Goal: Book appointment/travel/reservation

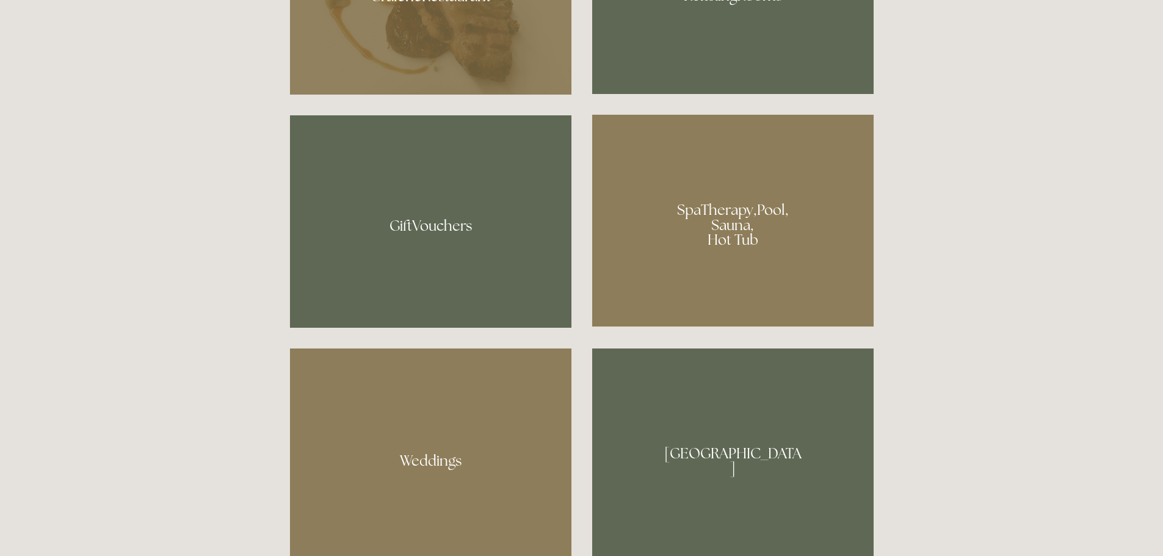
scroll to position [793, 0]
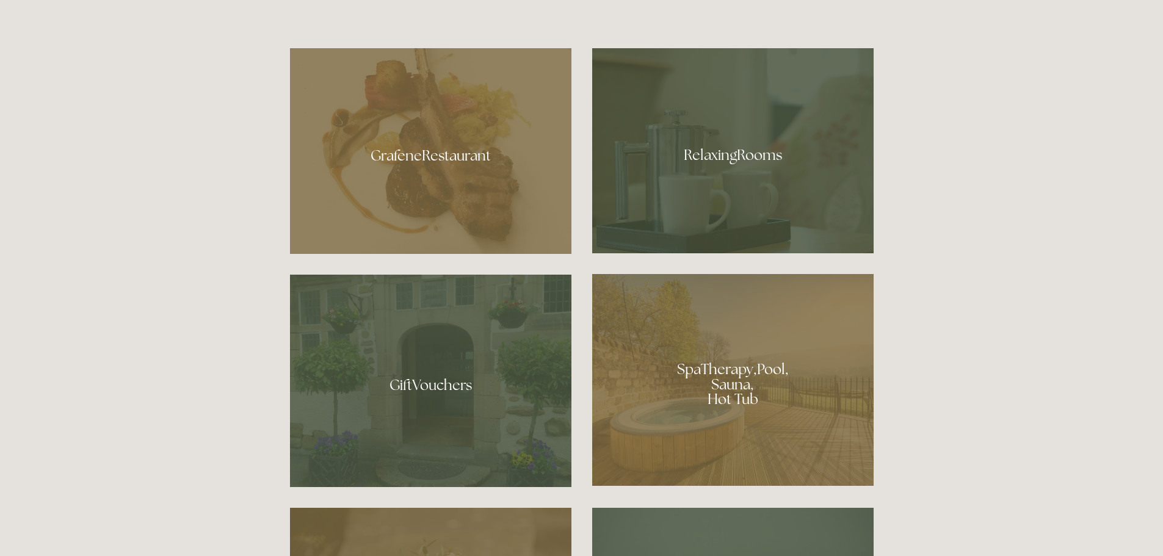
click at [419, 159] on div at bounding box center [430, 151] width 281 height 206
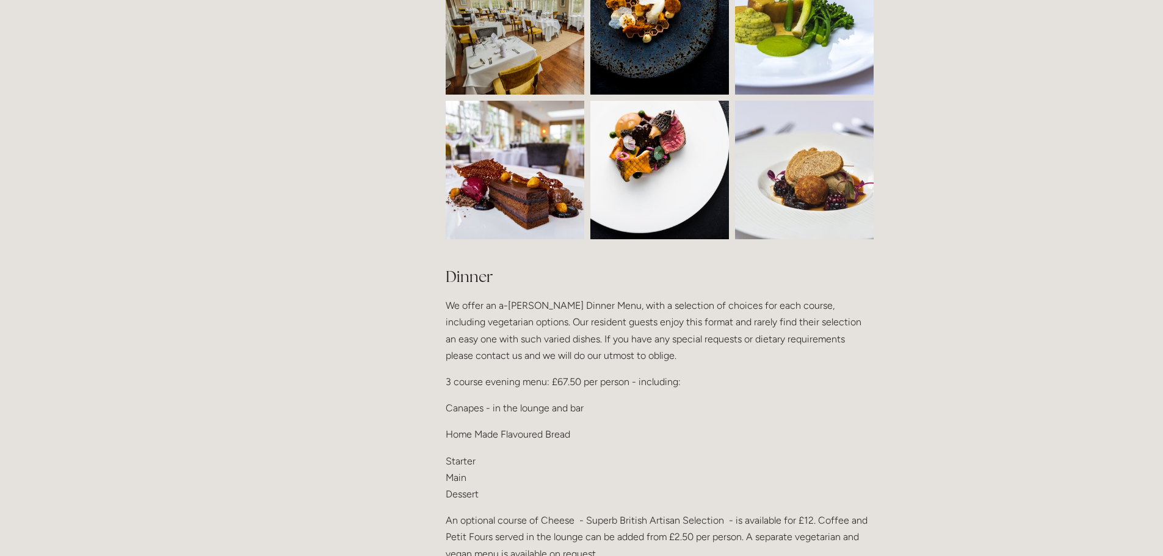
scroll to position [1465, 0]
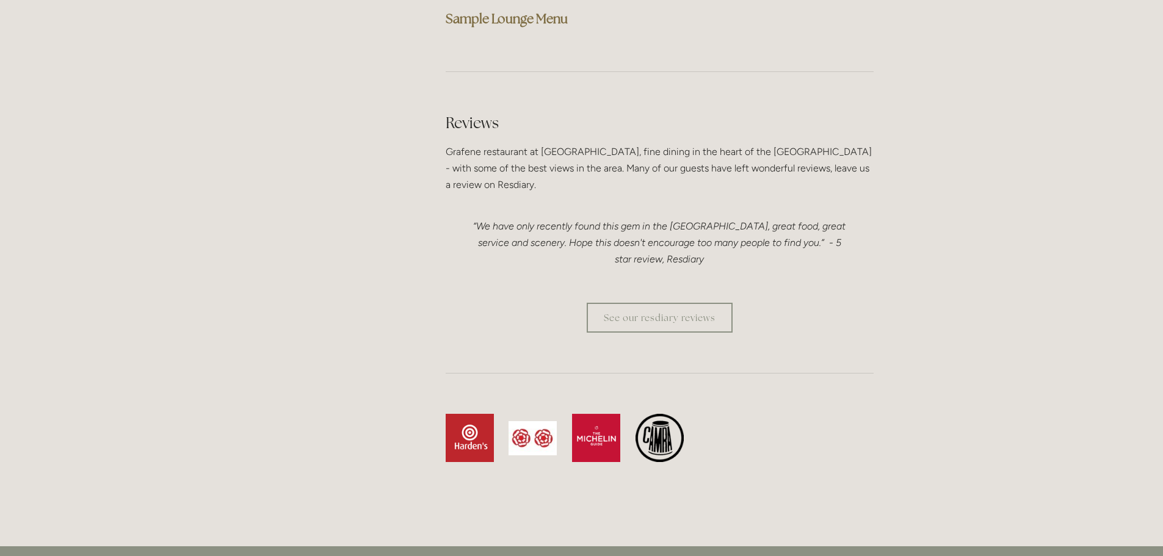
scroll to position [3234, 0]
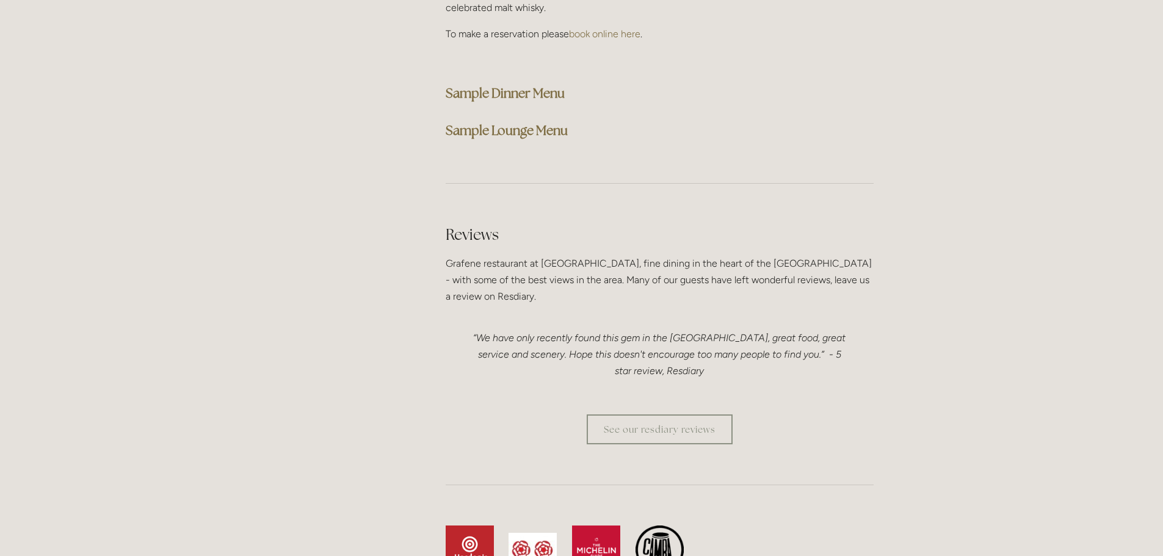
click at [603, 255] on p "Grafene restaurant at Losehill House, fine dining in the heart of the Peak Dist…" at bounding box center [659, 280] width 428 height 50
click at [846, 255] on p "Grafene restaurant at Losehill House, fine dining in the heart of the Peak Dist…" at bounding box center [659, 280] width 428 height 50
click at [820, 255] on p "Grafene restaurant at Losehill House, fine dining in the heart of the Peak Dist…" at bounding box center [659, 280] width 428 height 50
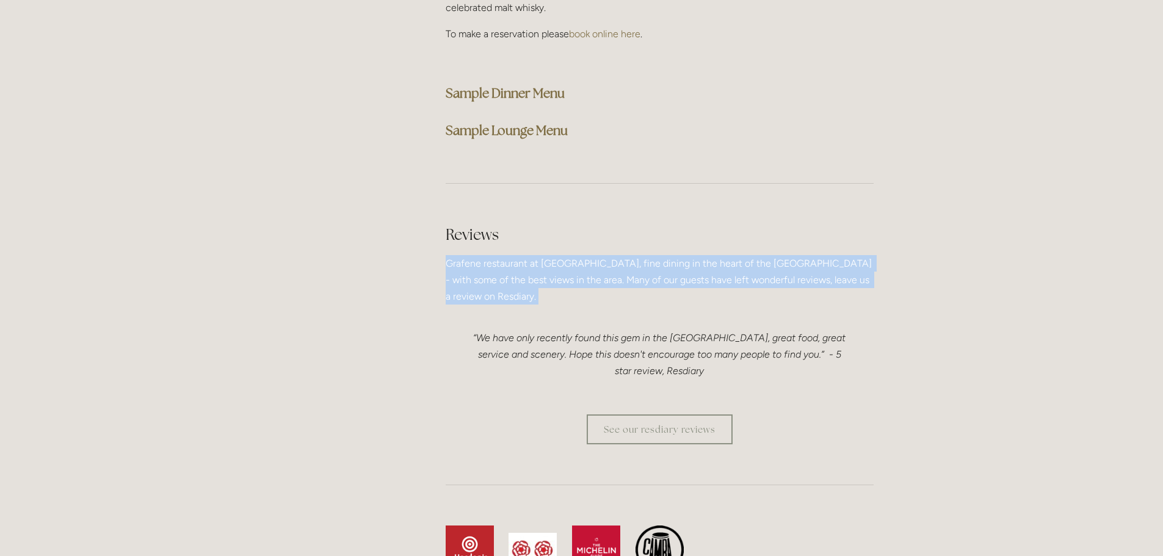
click at [820, 255] on p "Grafene restaurant at Losehill House, fine dining in the heart of the Peak Dist…" at bounding box center [659, 280] width 428 height 50
drag, startPoint x: 675, startPoint y: 256, endPoint x: 707, endPoint y: 227, distance: 43.6
click at [675, 257] on p "Grafene restaurant at Losehill House, fine dining in the heart of the Peak Dist…" at bounding box center [659, 280] width 428 height 50
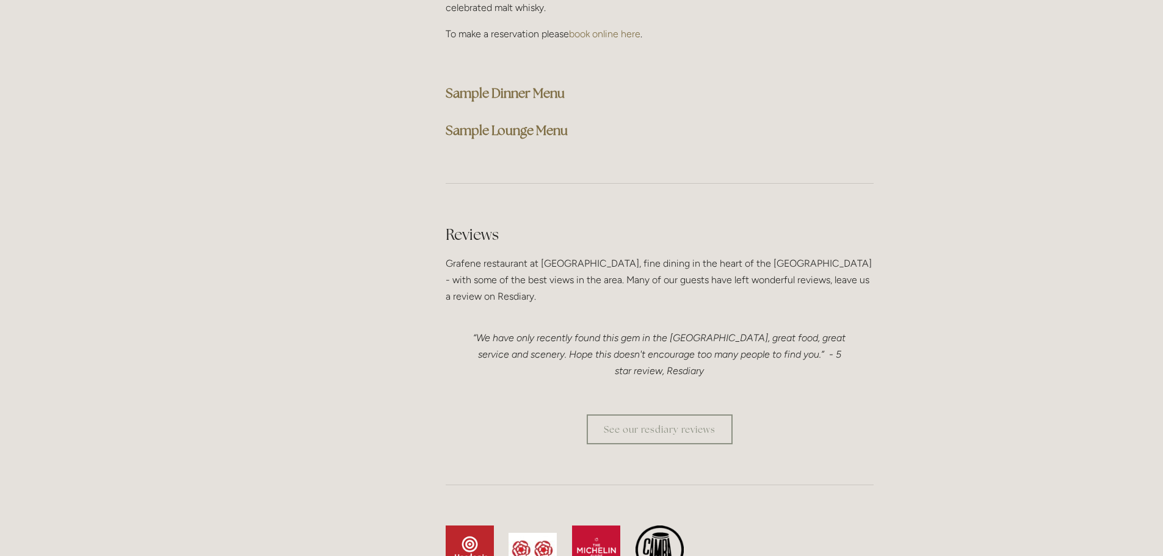
click at [881, 404] on div "See our resdiary reviews" at bounding box center [659, 429] width 449 height 51
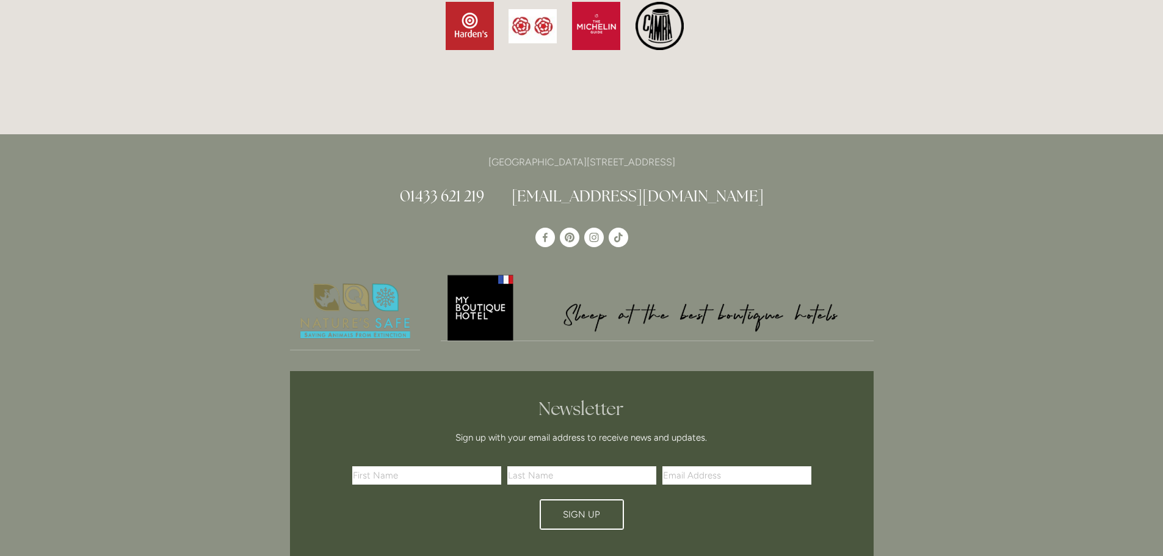
scroll to position [4028, 0]
